Goal: Transaction & Acquisition: Subscribe to service/newsletter

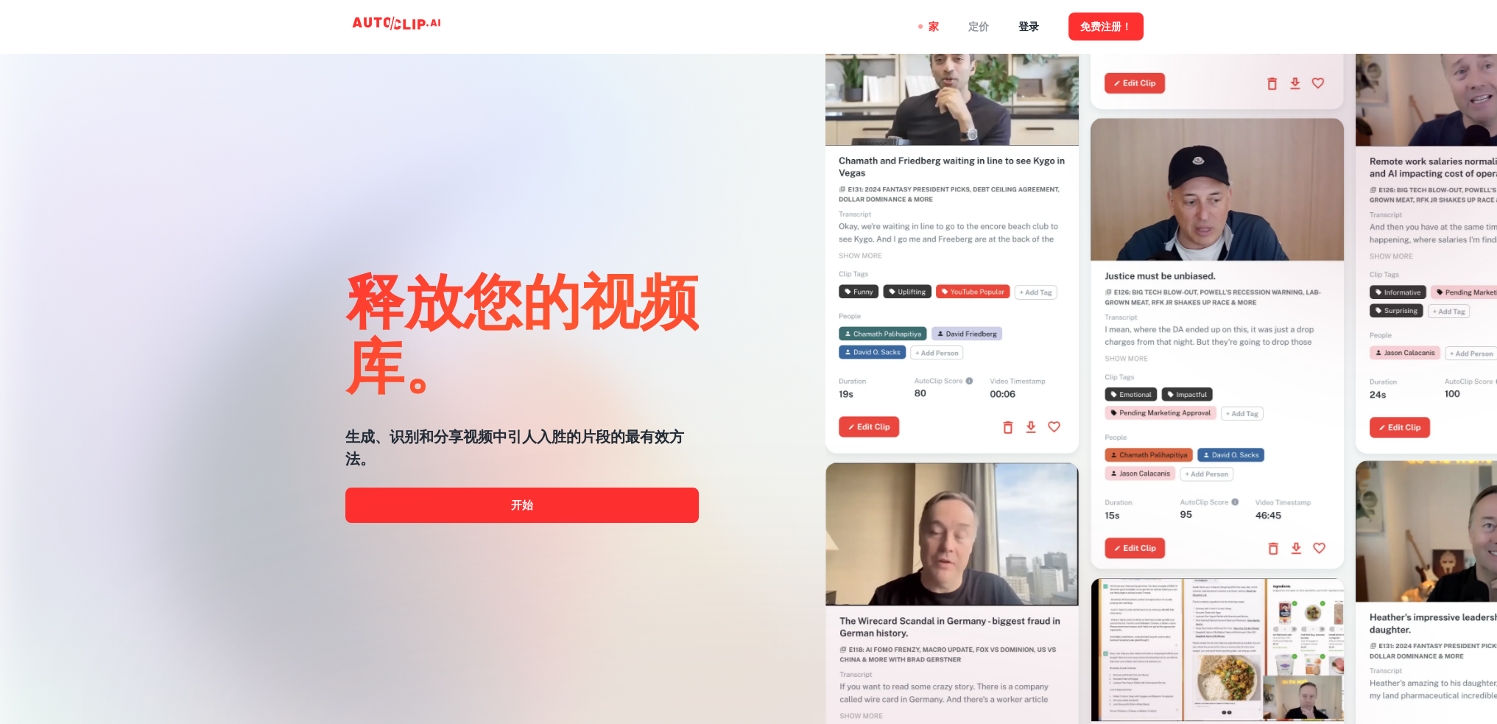
click at [979, 27] on font "定价" at bounding box center [978, 27] width 21 height 12
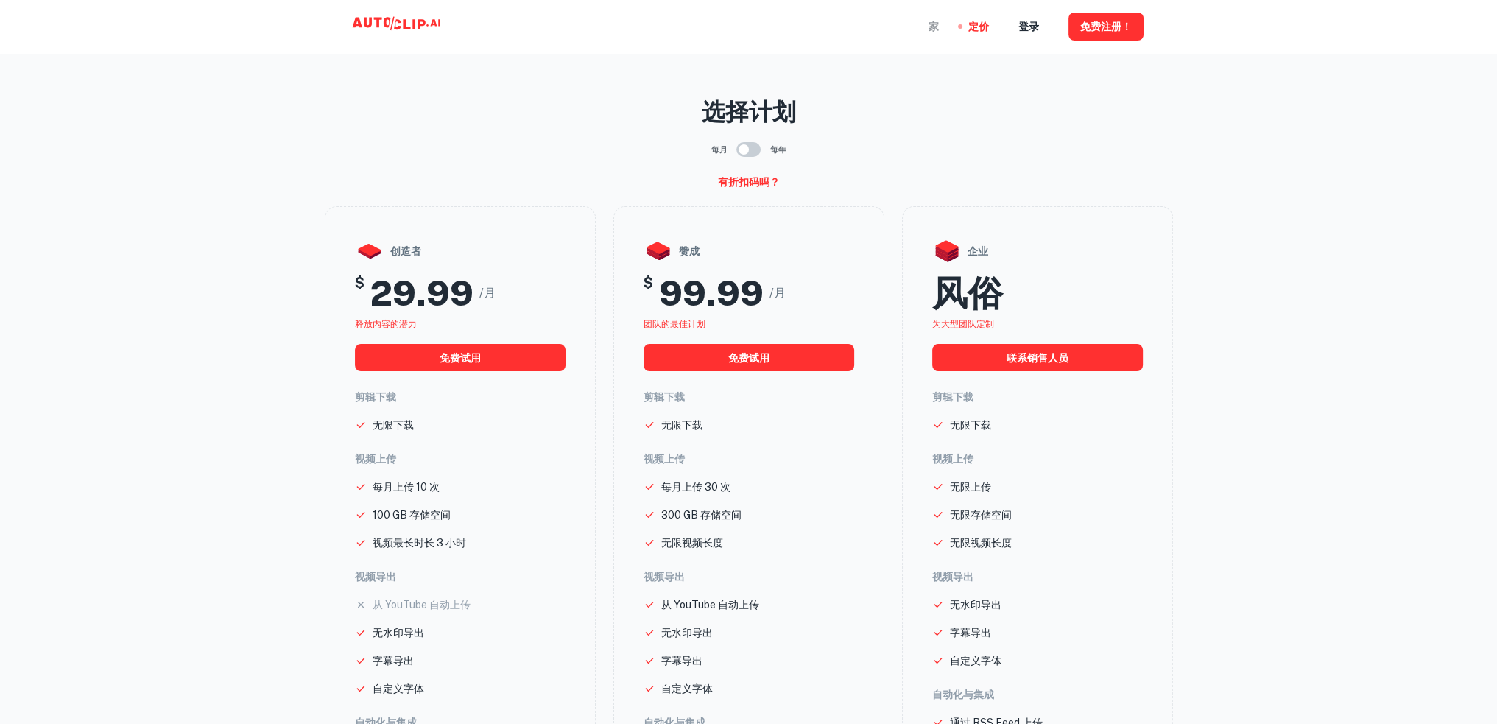
click at [935, 31] on font "家" at bounding box center [934, 27] width 10 height 12
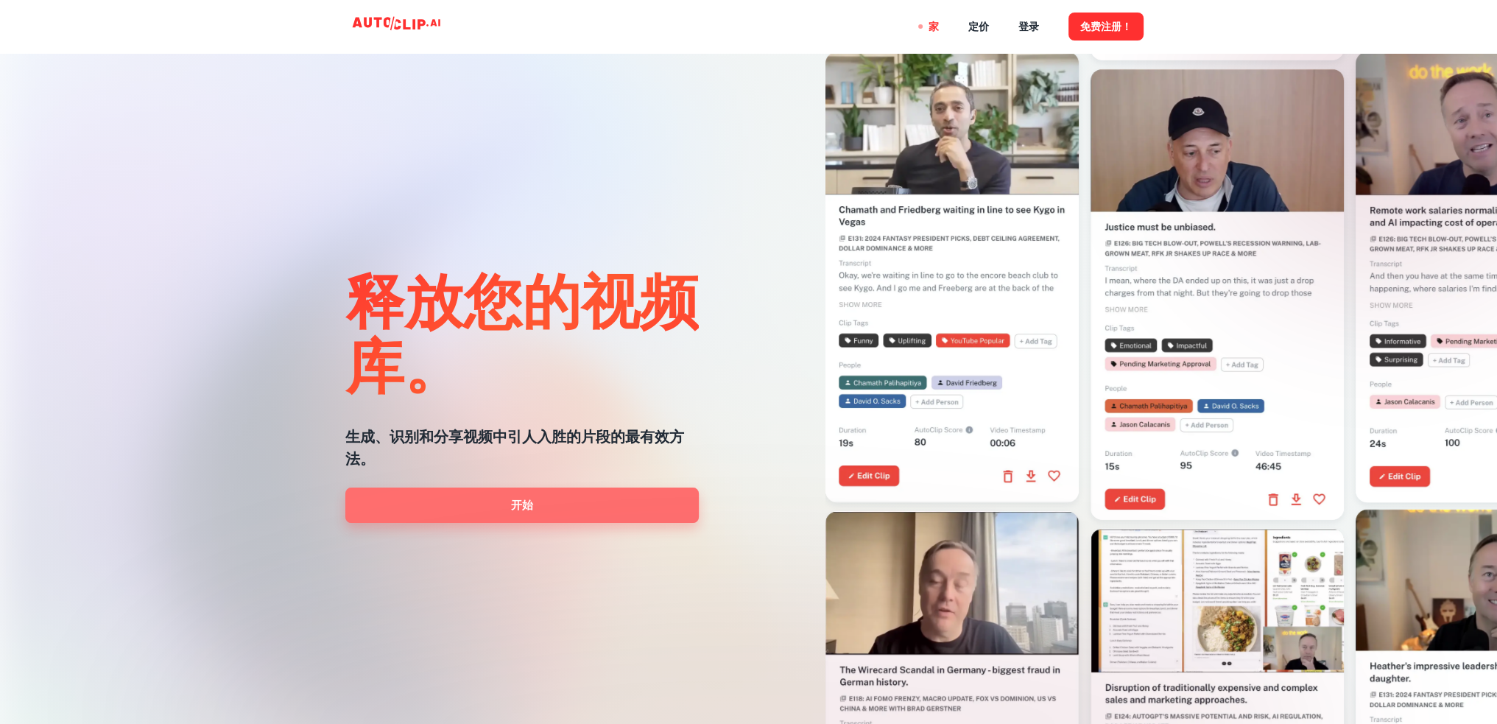
click at [504, 506] on link "开始" at bounding box center [521, 504] width 353 height 35
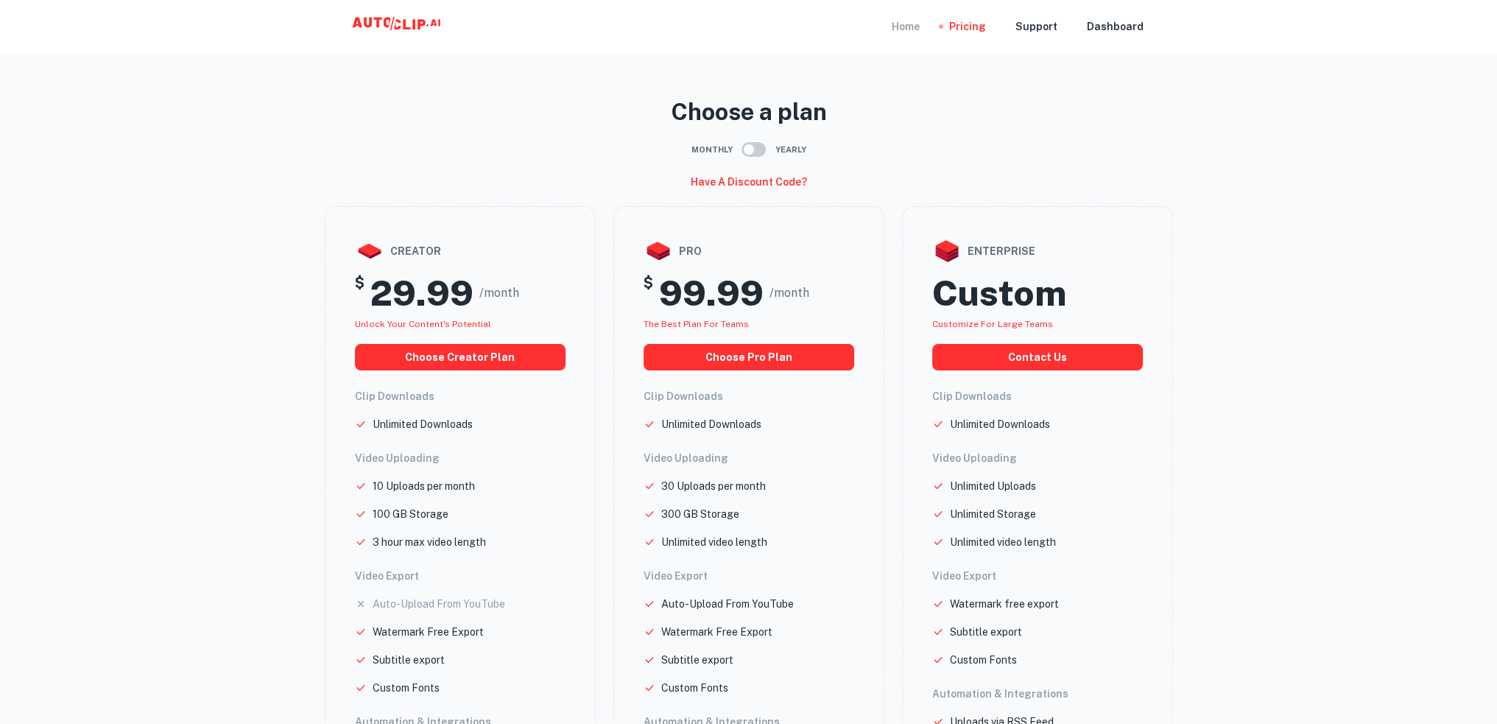
click at [915, 29] on div "Home" at bounding box center [906, 26] width 28 height 53
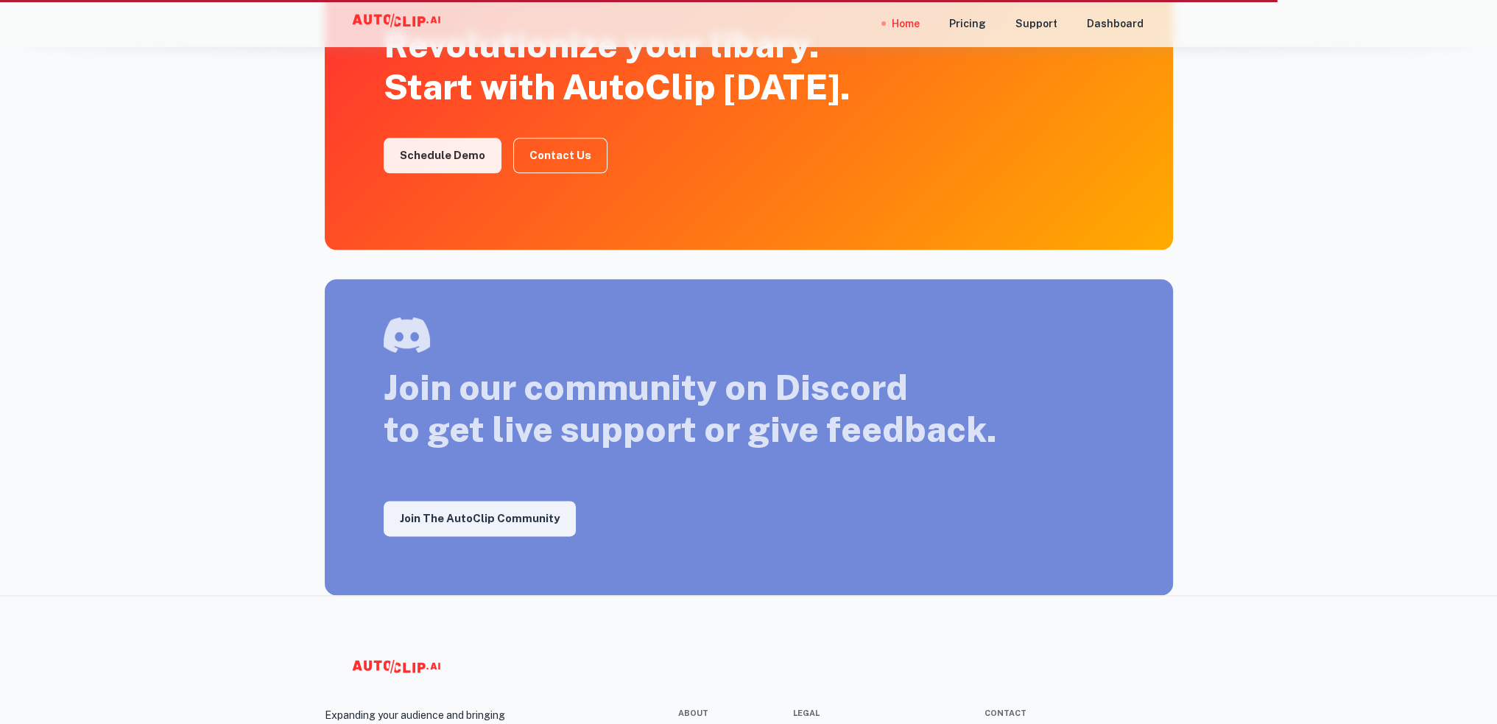
scroll to position [2515, 0]
